Goal: Navigation & Orientation: Understand site structure

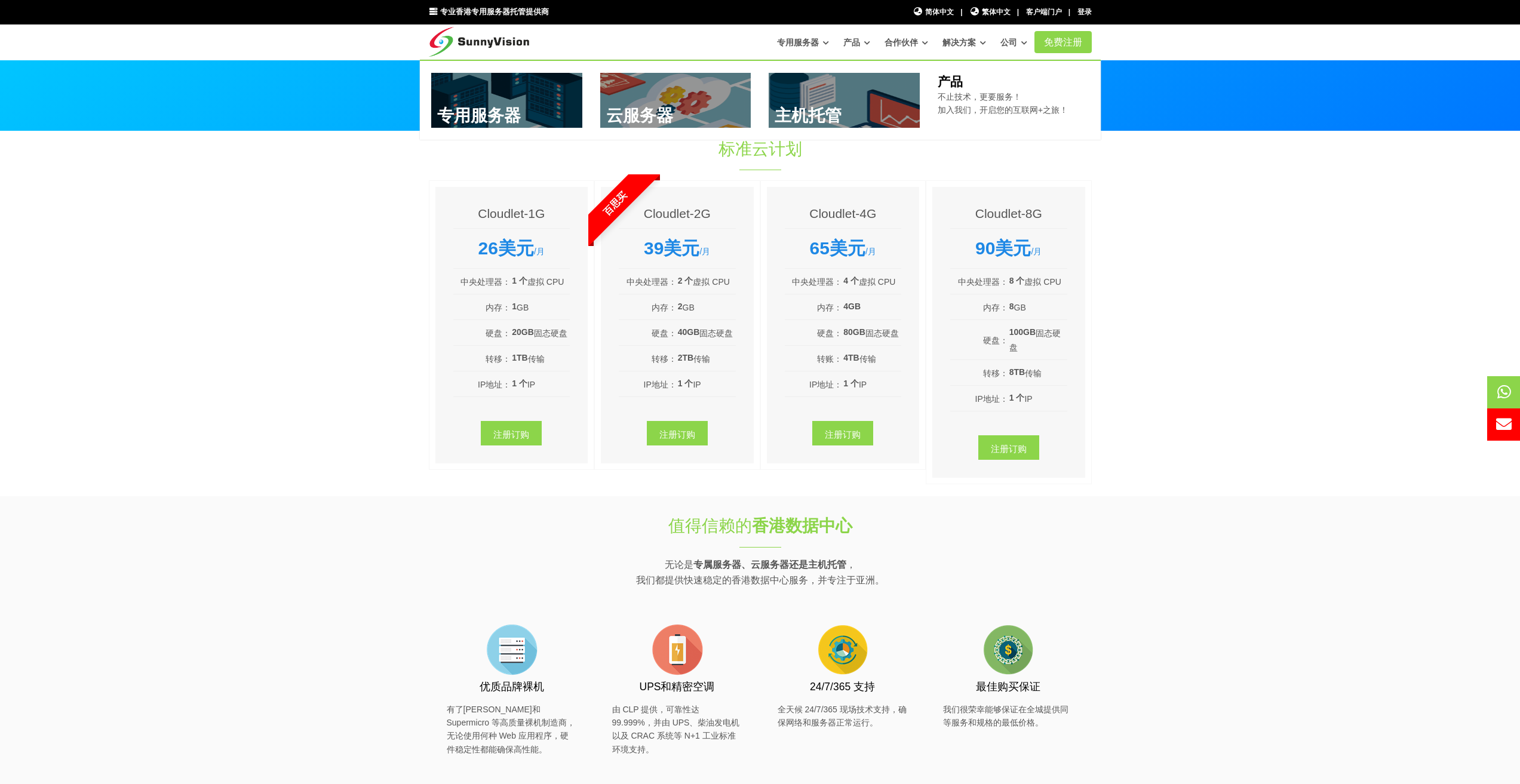
click at [888, 109] on link at bounding box center [845, 100] width 151 height 55
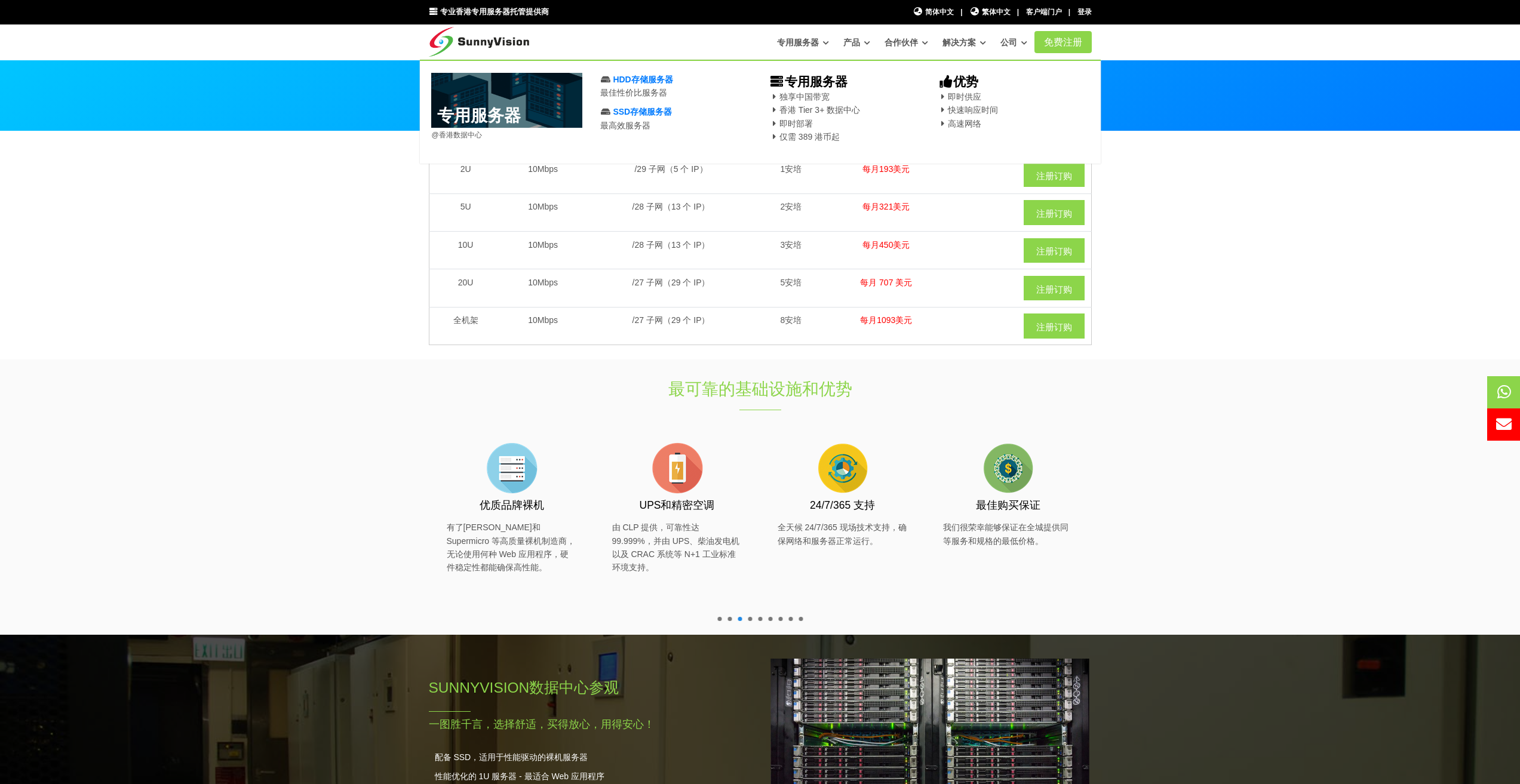
click at [798, 43] on font "专用服务器" at bounding box center [798, 42] width 42 height 10
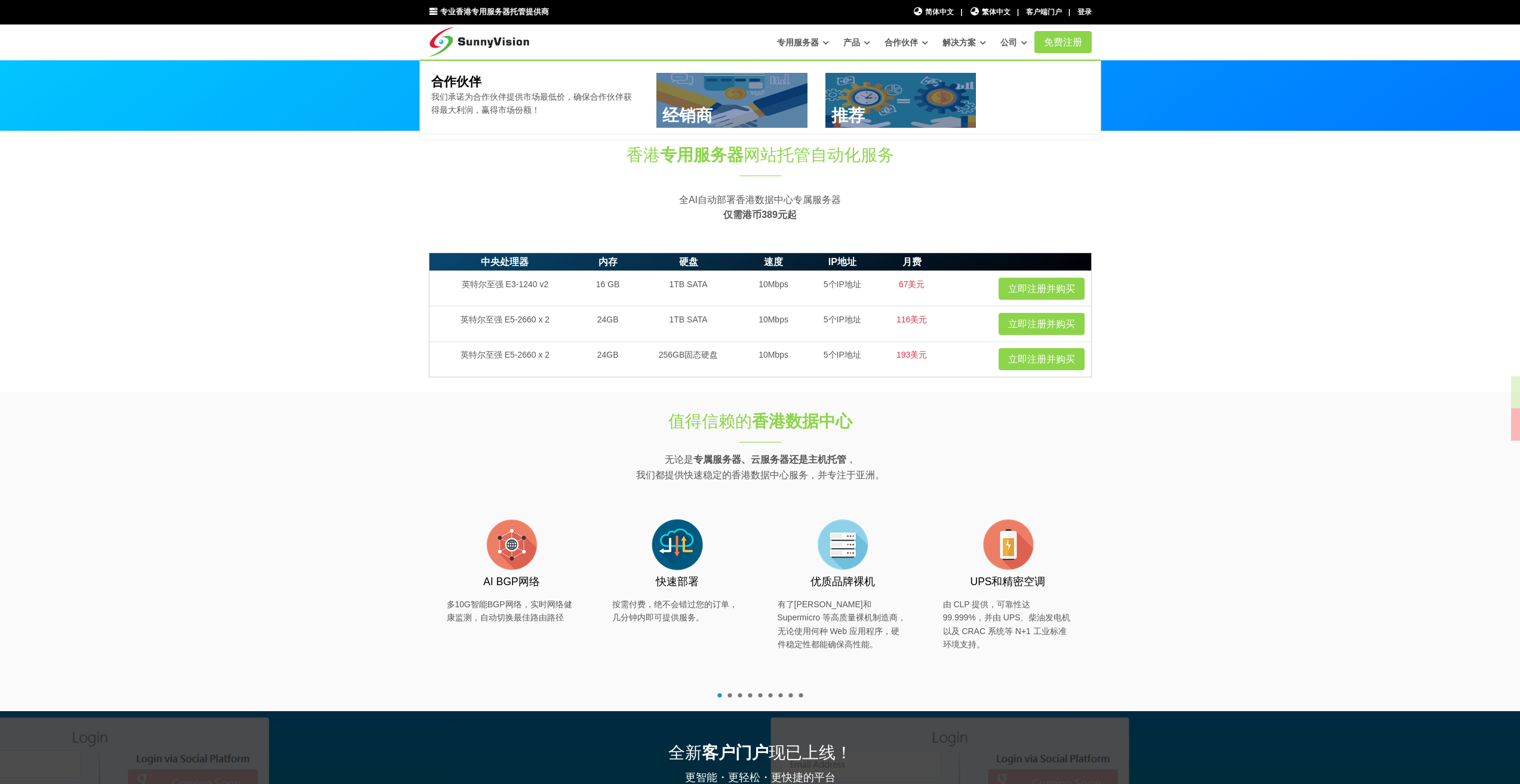
click at [858, 47] on font "产品" at bounding box center [852, 42] width 17 height 10
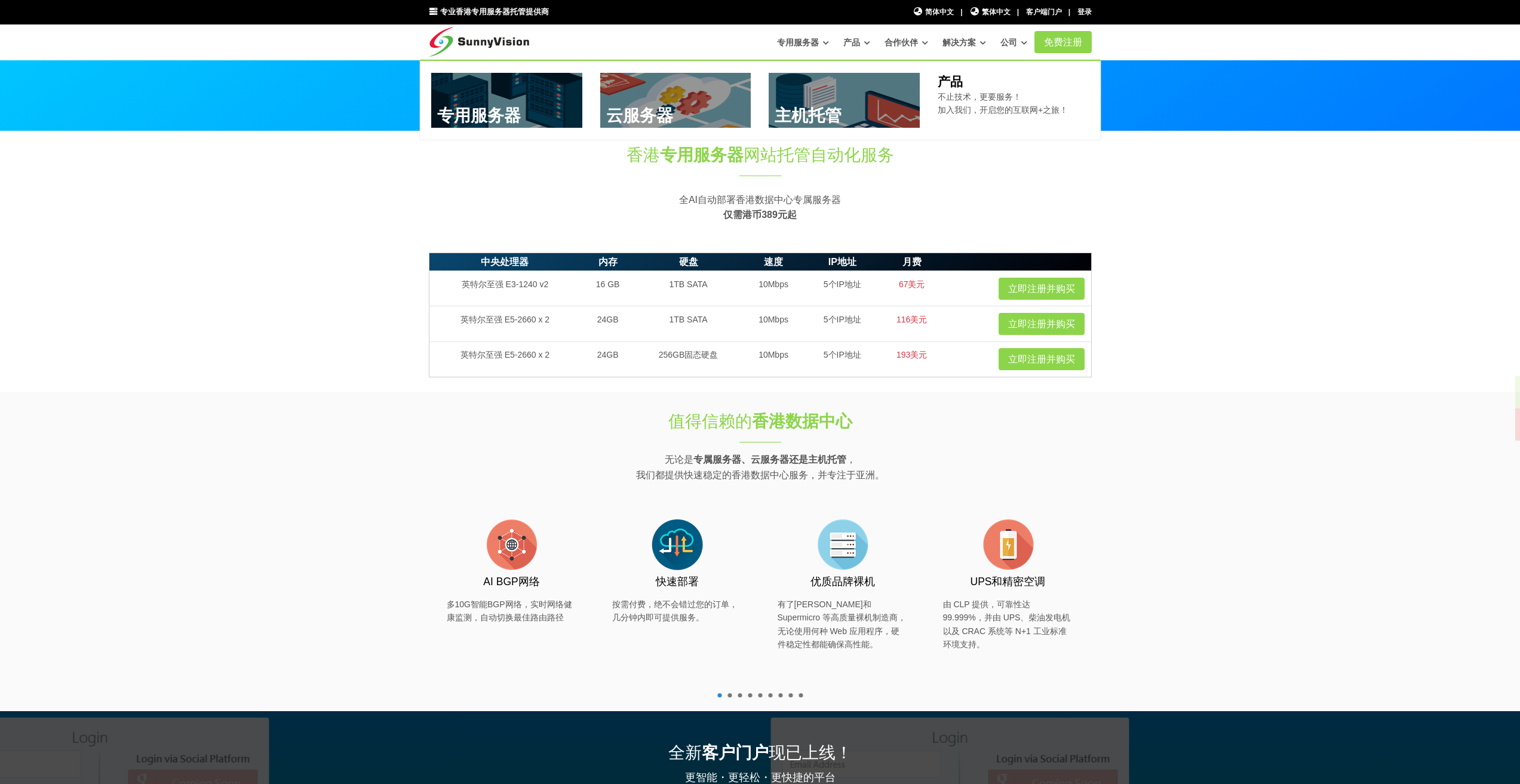
click at [852, 38] on font "产品" at bounding box center [852, 42] width 17 height 10
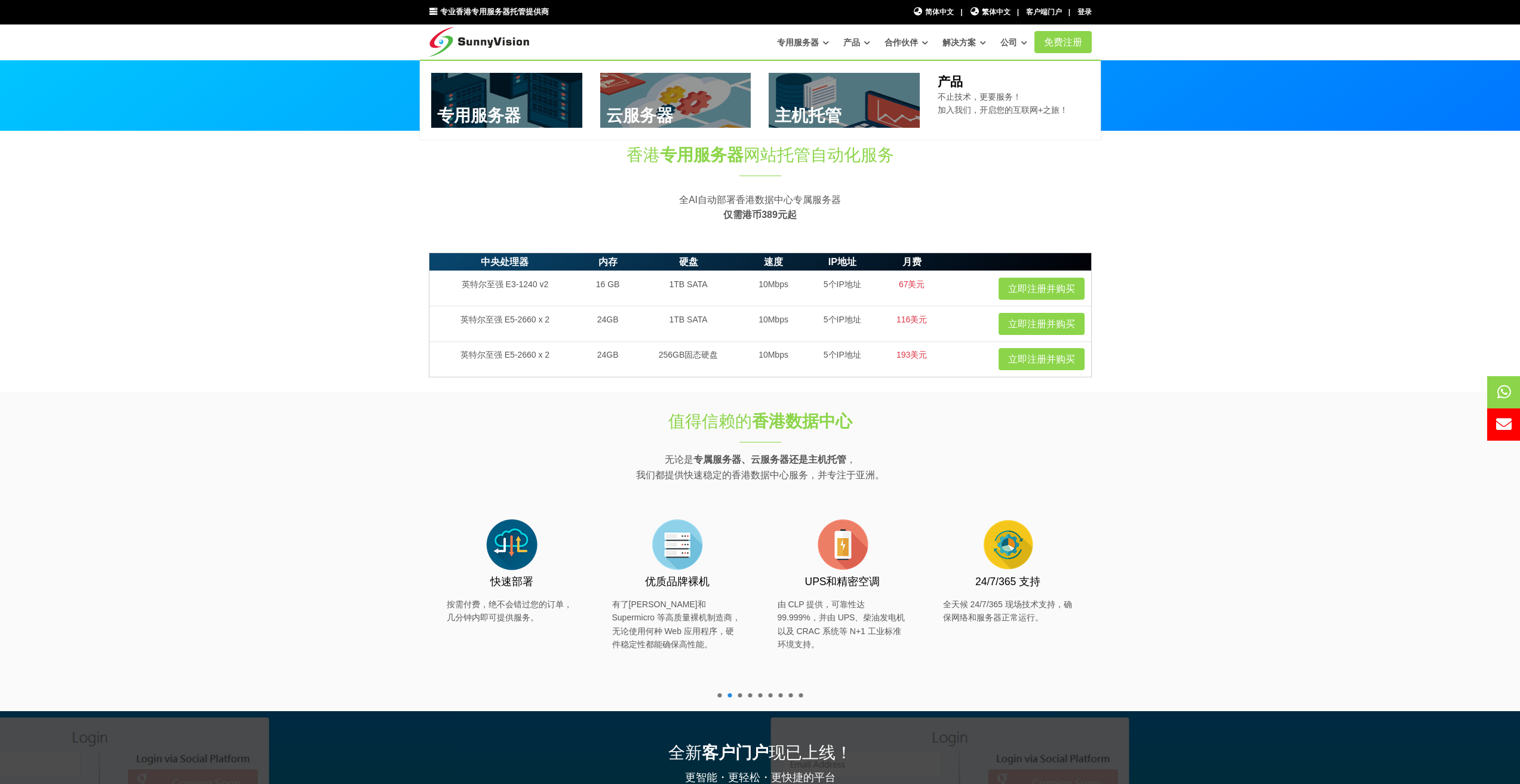
click at [542, 102] on link at bounding box center [507, 100] width 151 height 55
